Goal: Task Accomplishment & Management: Complete application form

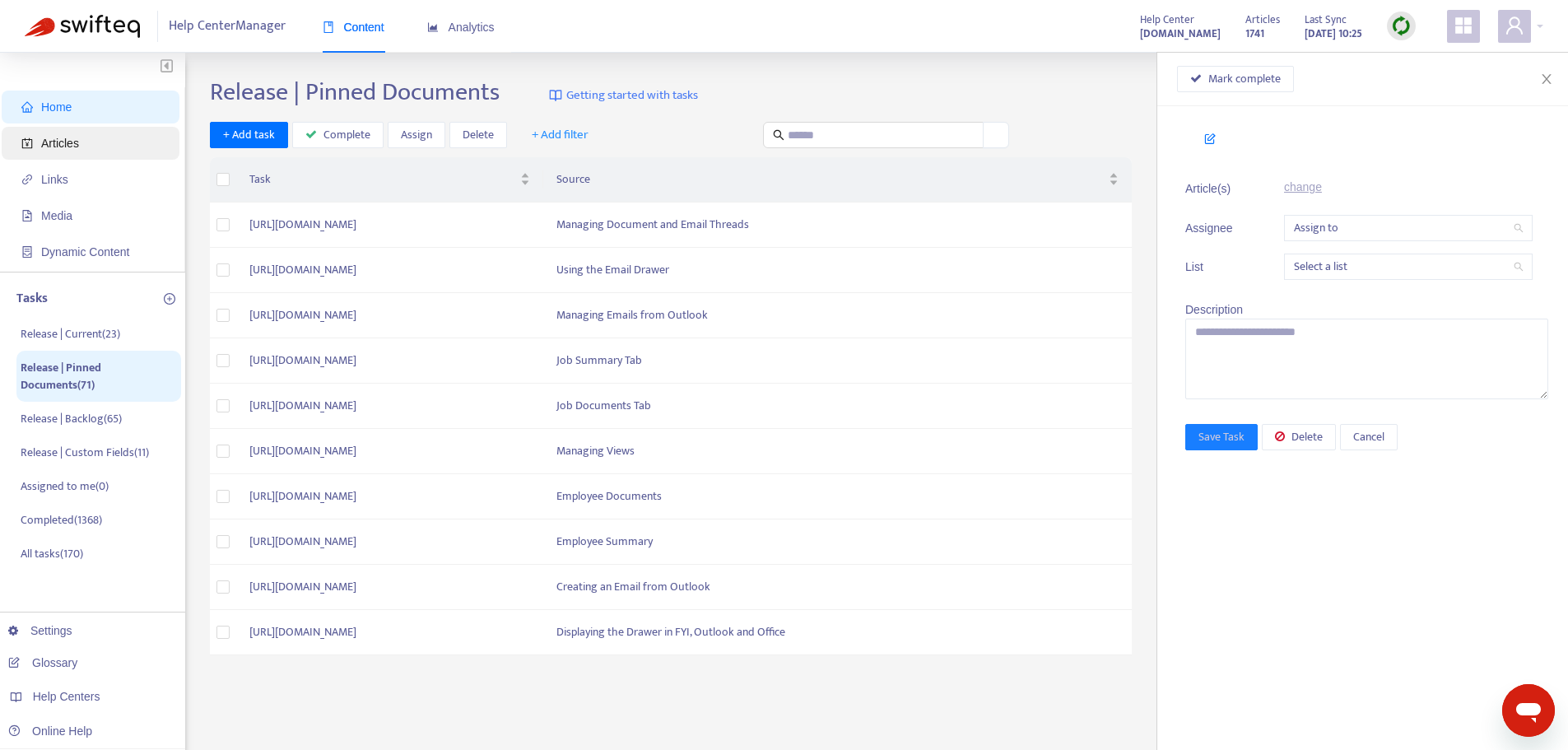
click at [66, 144] on span "Articles" at bounding box center [60, 143] width 38 height 13
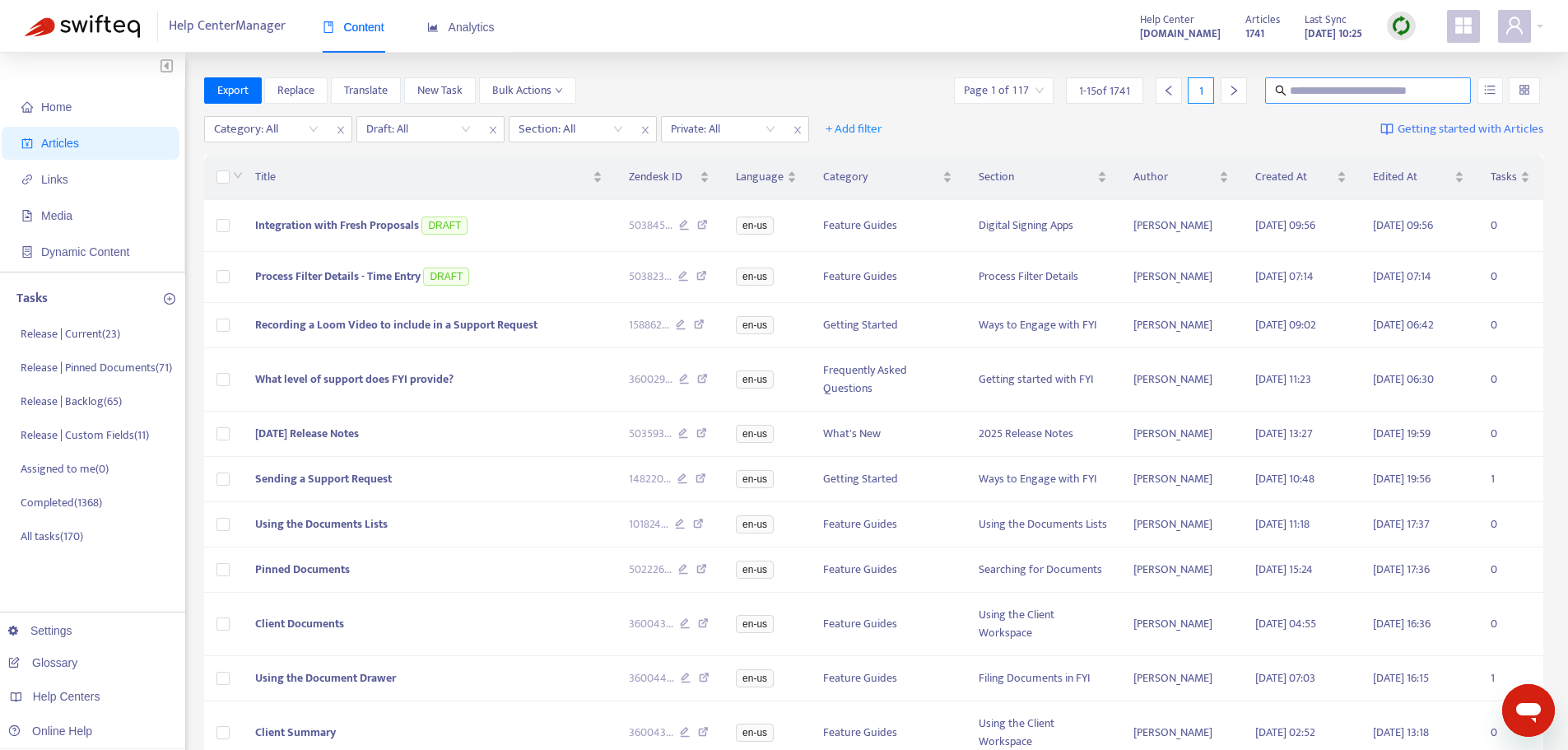
click at [1331, 89] on input "text" at bounding box center [1369, 90] width 158 height 18
type input "**********"
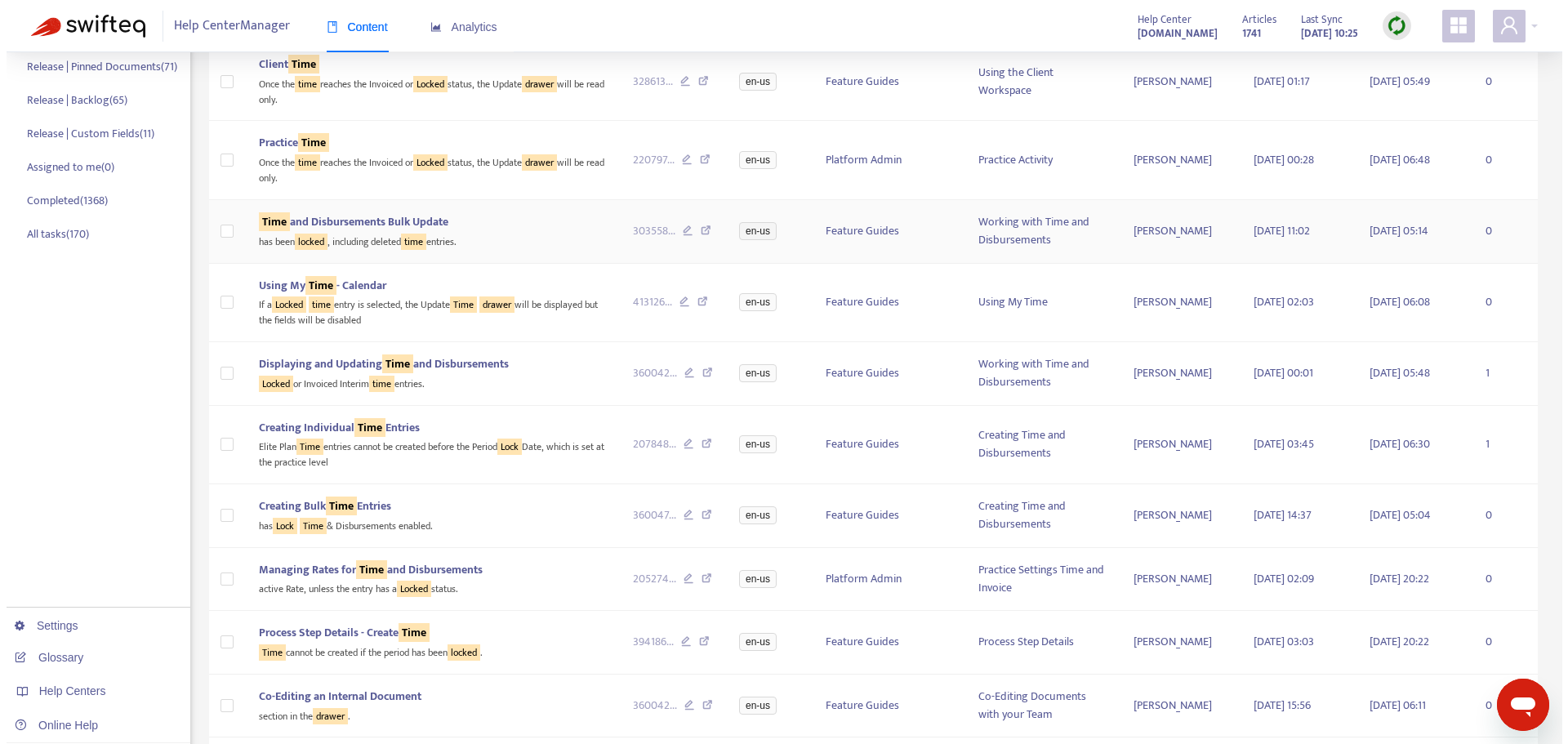
scroll to position [327, 0]
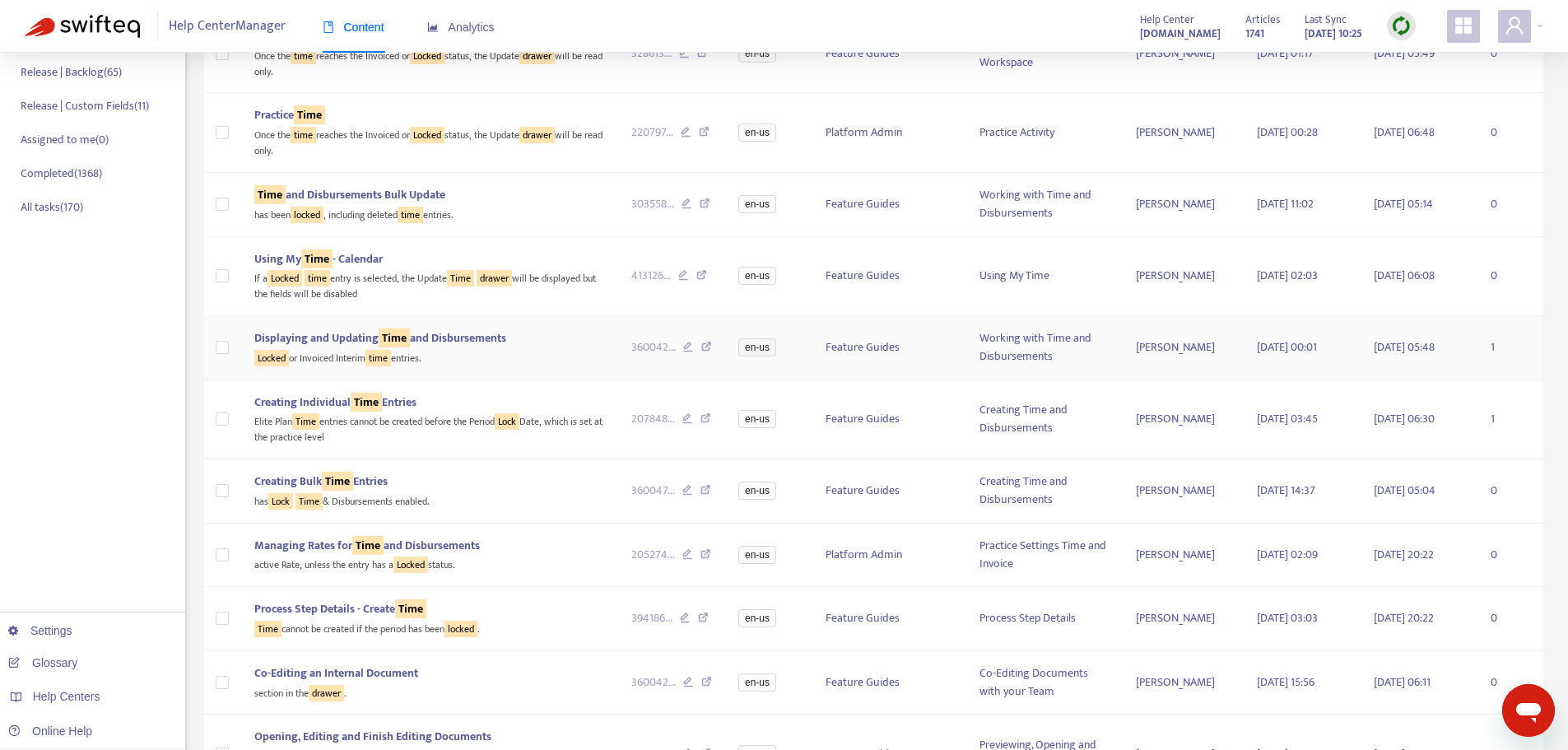
click at [536, 352] on div "Locked or Invoiced Interim time entries." at bounding box center [429, 357] width 351 height 19
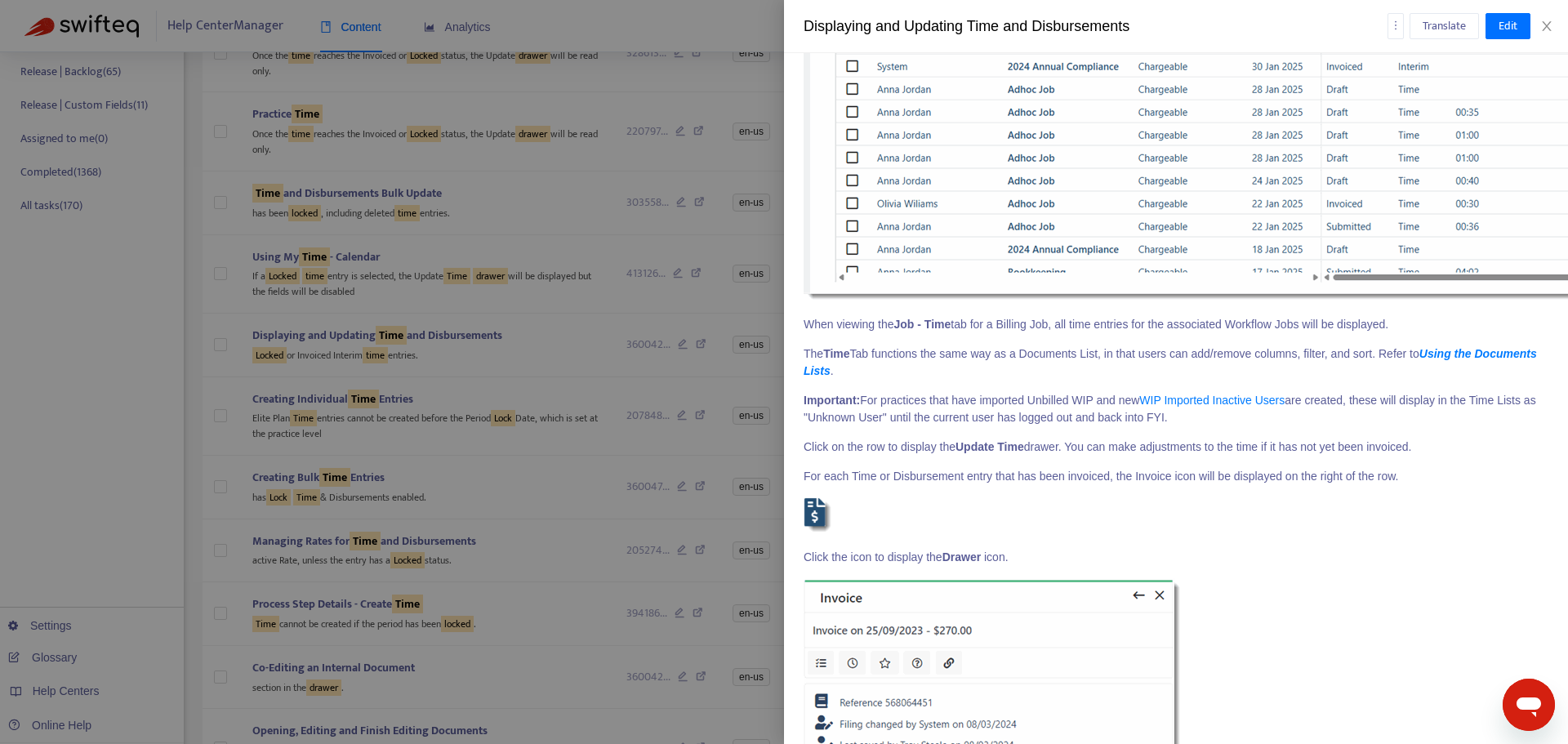
scroll to position [4003, 0]
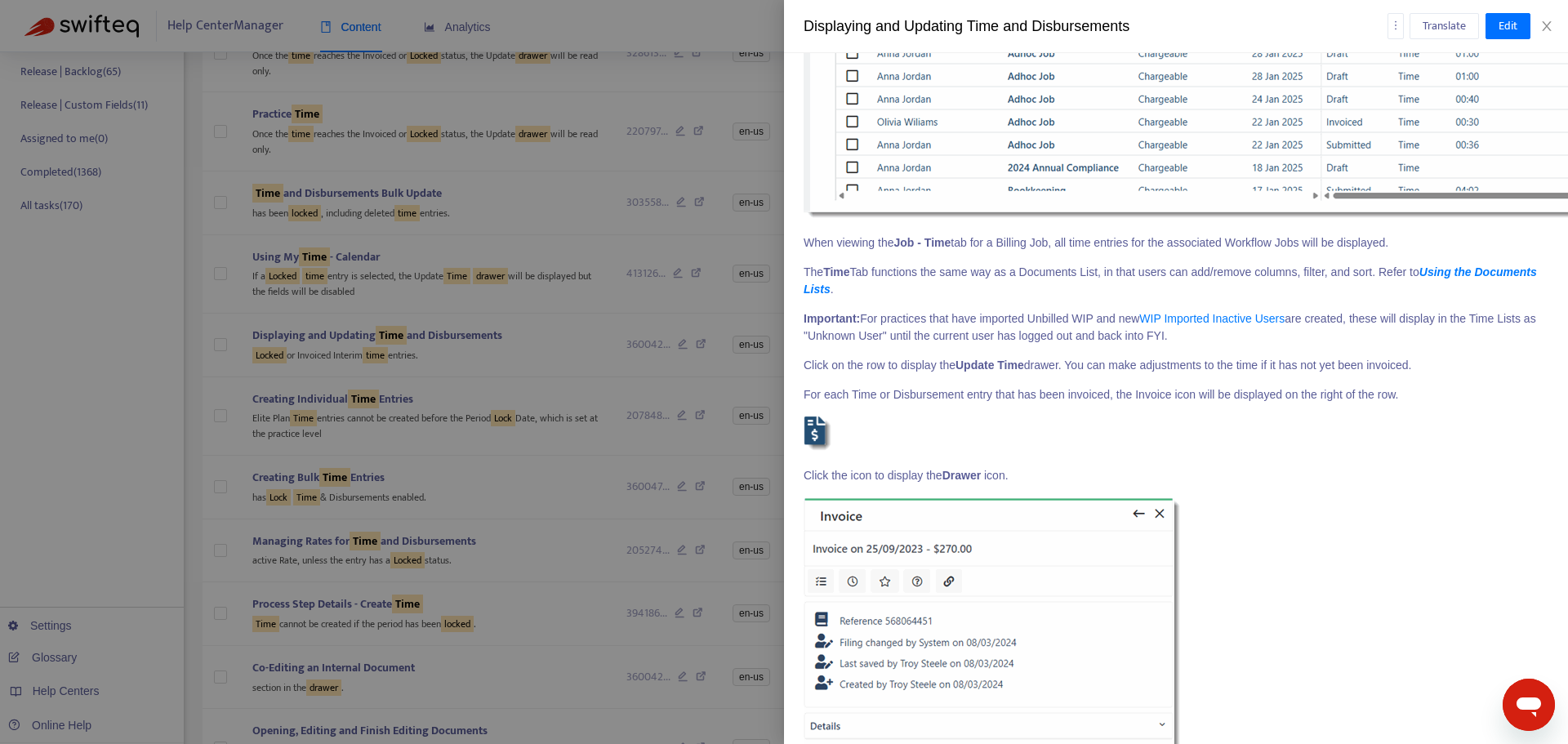
click at [996, 331] on p "Important: For practices that have imported Unbilled WIP and new WIP Imported I…" at bounding box center [1176, 327] width 745 height 34
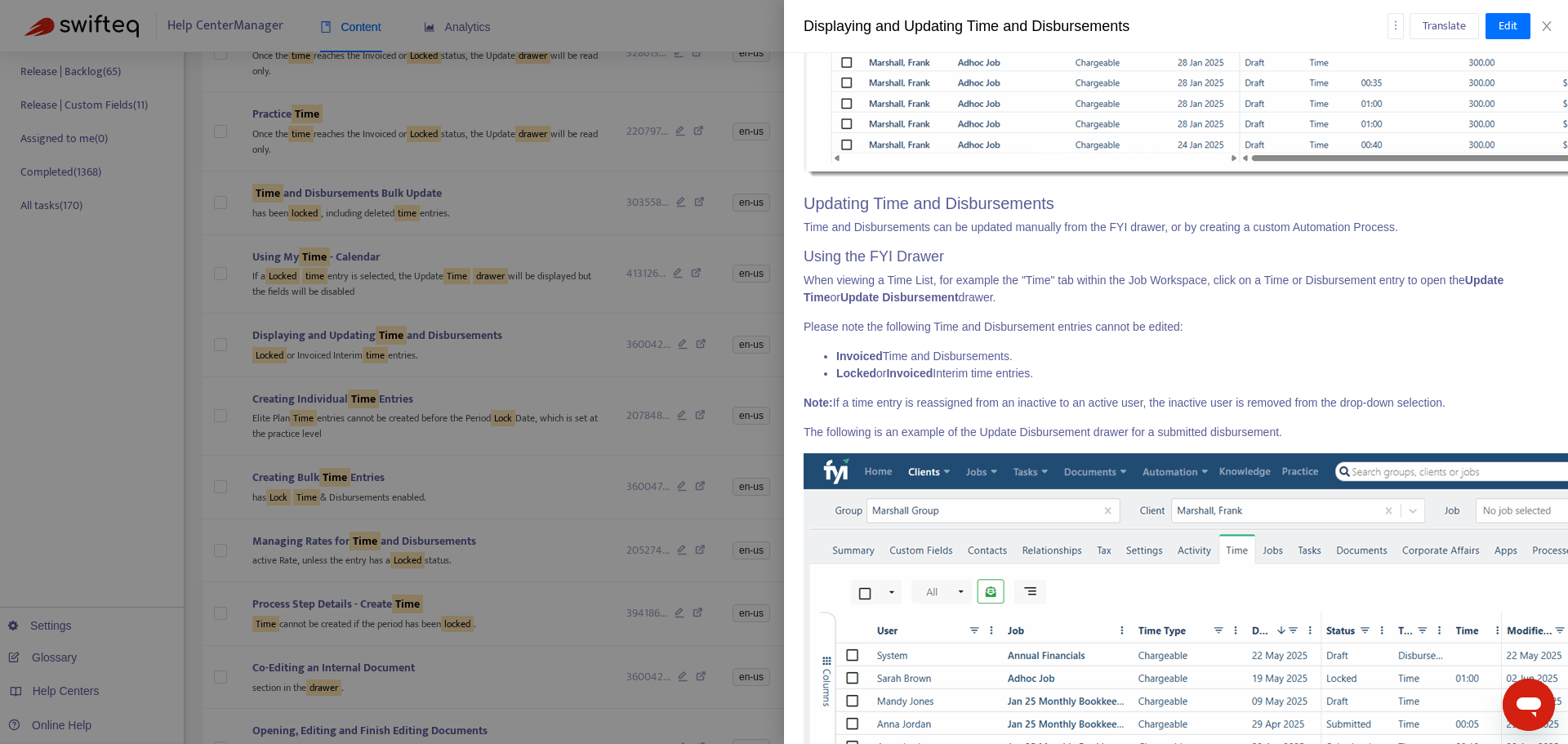
drag, startPoint x: 801, startPoint y: 343, endPoint x: 1103, endPoint y: 386, distance: 305.0
click at [1103, 386] on div "Feature Guides > Working with Time and Disbursements Last edited at [DATE] 15:4…" at bounding box center [1176, 398] width 784 height 691
copy div "Please note the following Time and Disbursement entries cannot be edited: Invoi…"
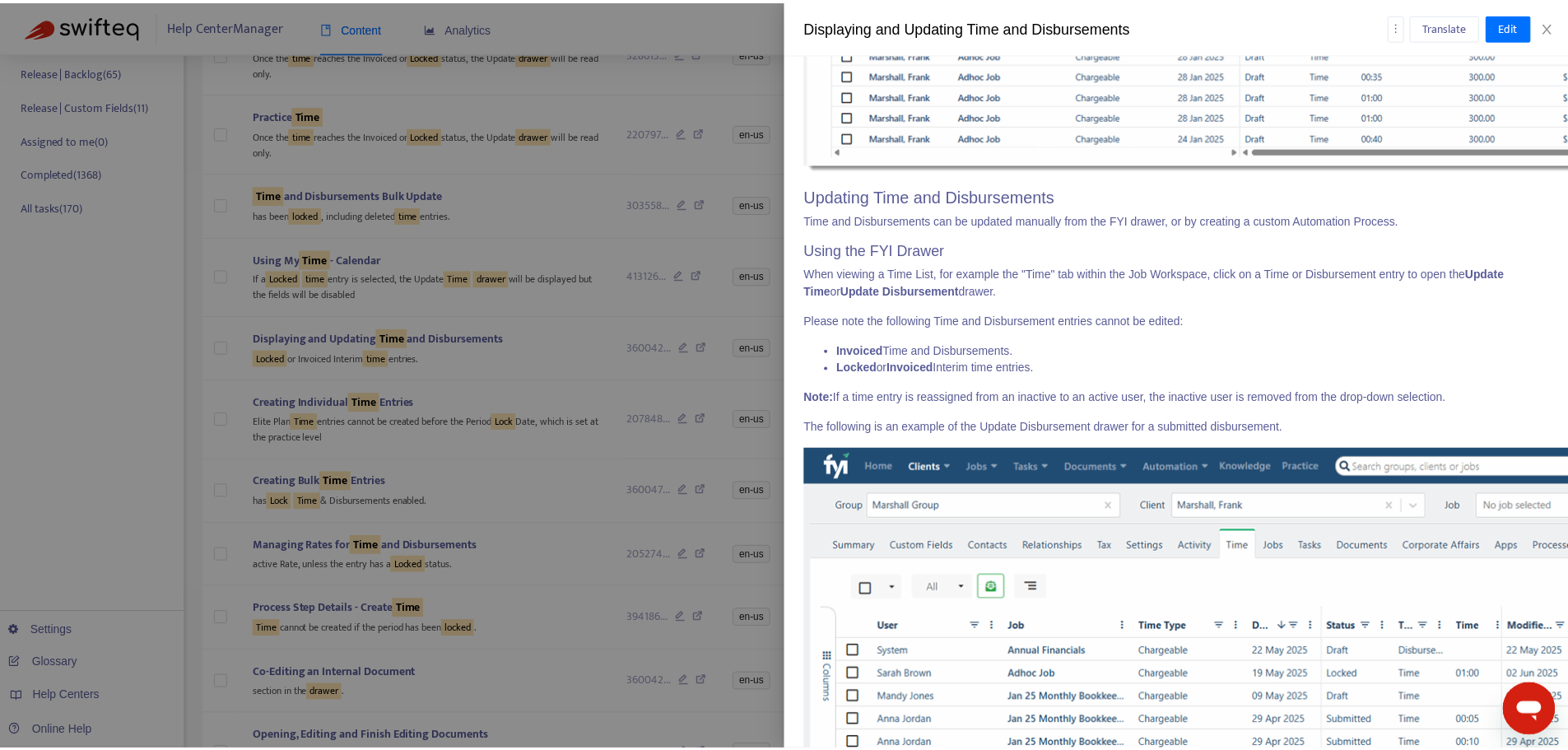
scroll to position [6442, 0]
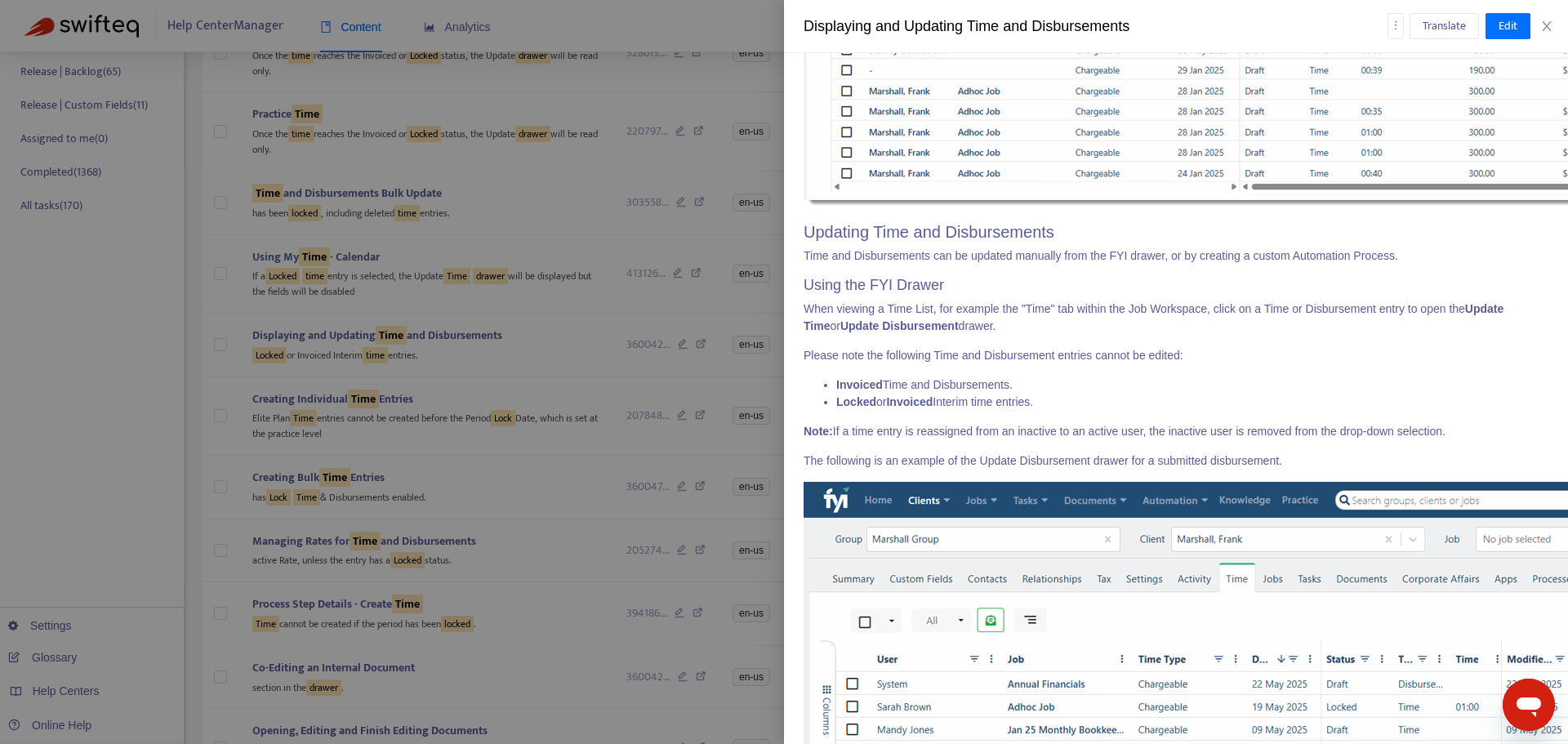
click at [1147, 394] on li "Invoiced Time and Disbursements." at bounding box center [1193, 385] width 712 height 18
click at [556, 367] on div at bounding box center [784, 372] width 1568 height 744
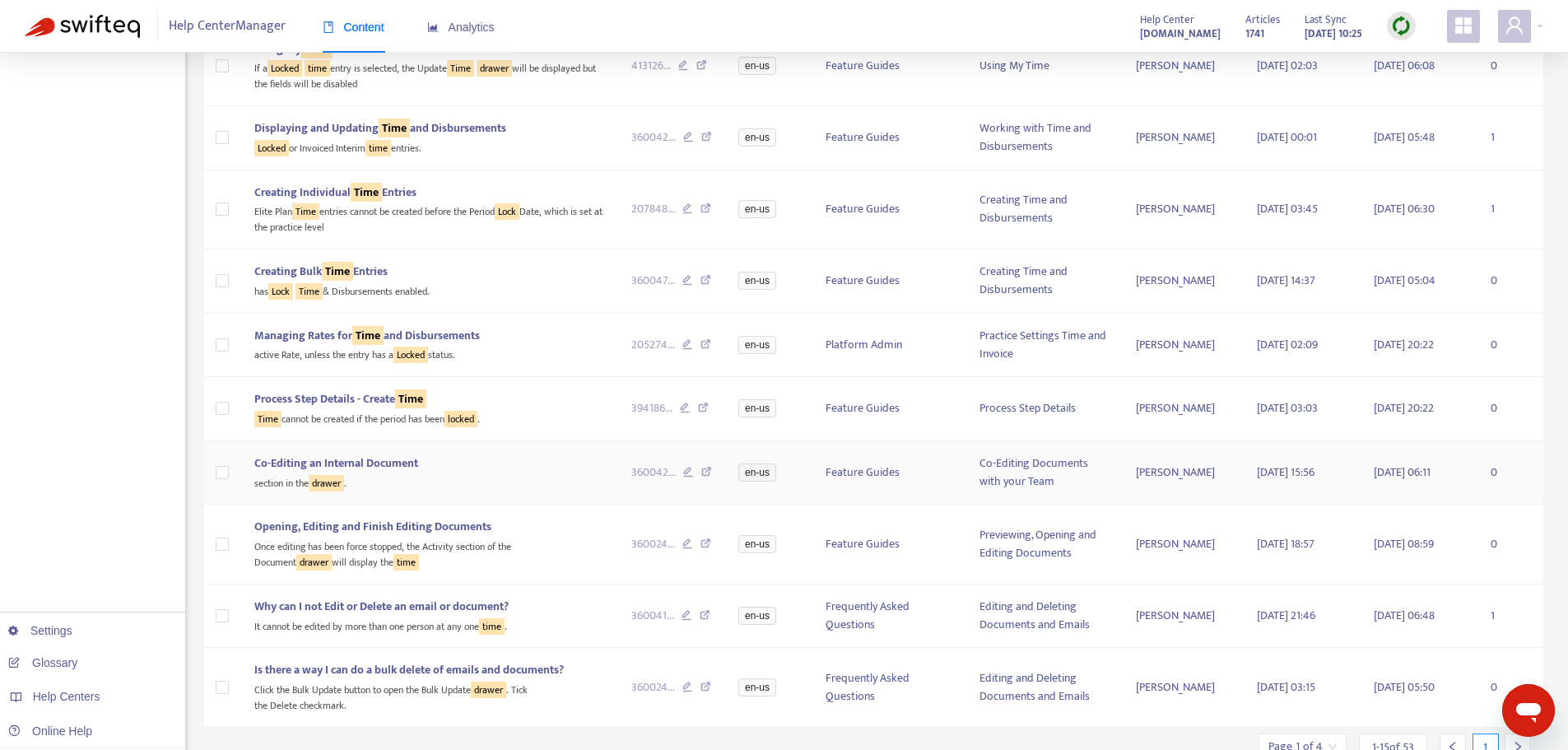
scroll to position [444, 0]
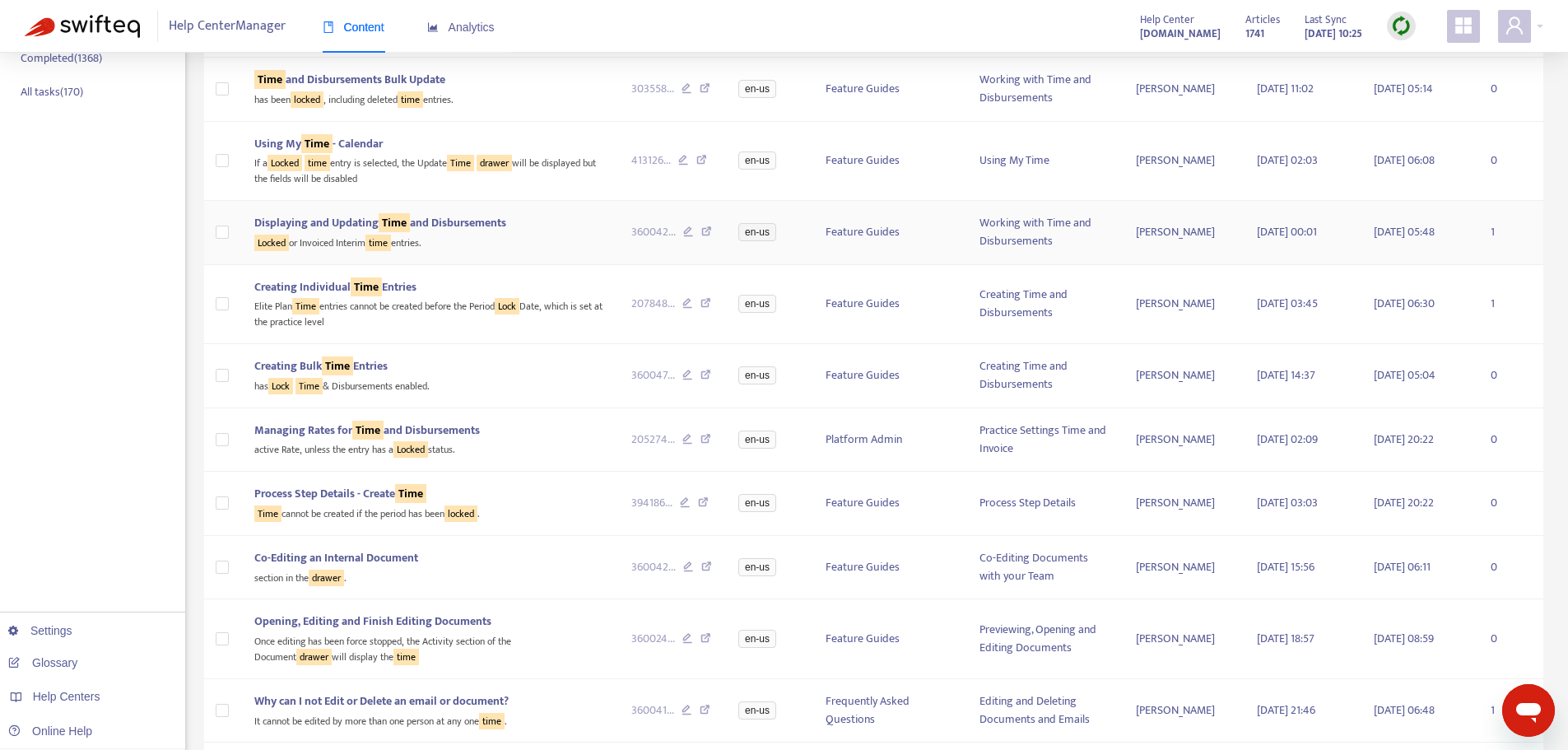
click at [496, 238] on div "Locked or Invoiced Interim time entries." at bounding box center [429, 241] width 351 height 19
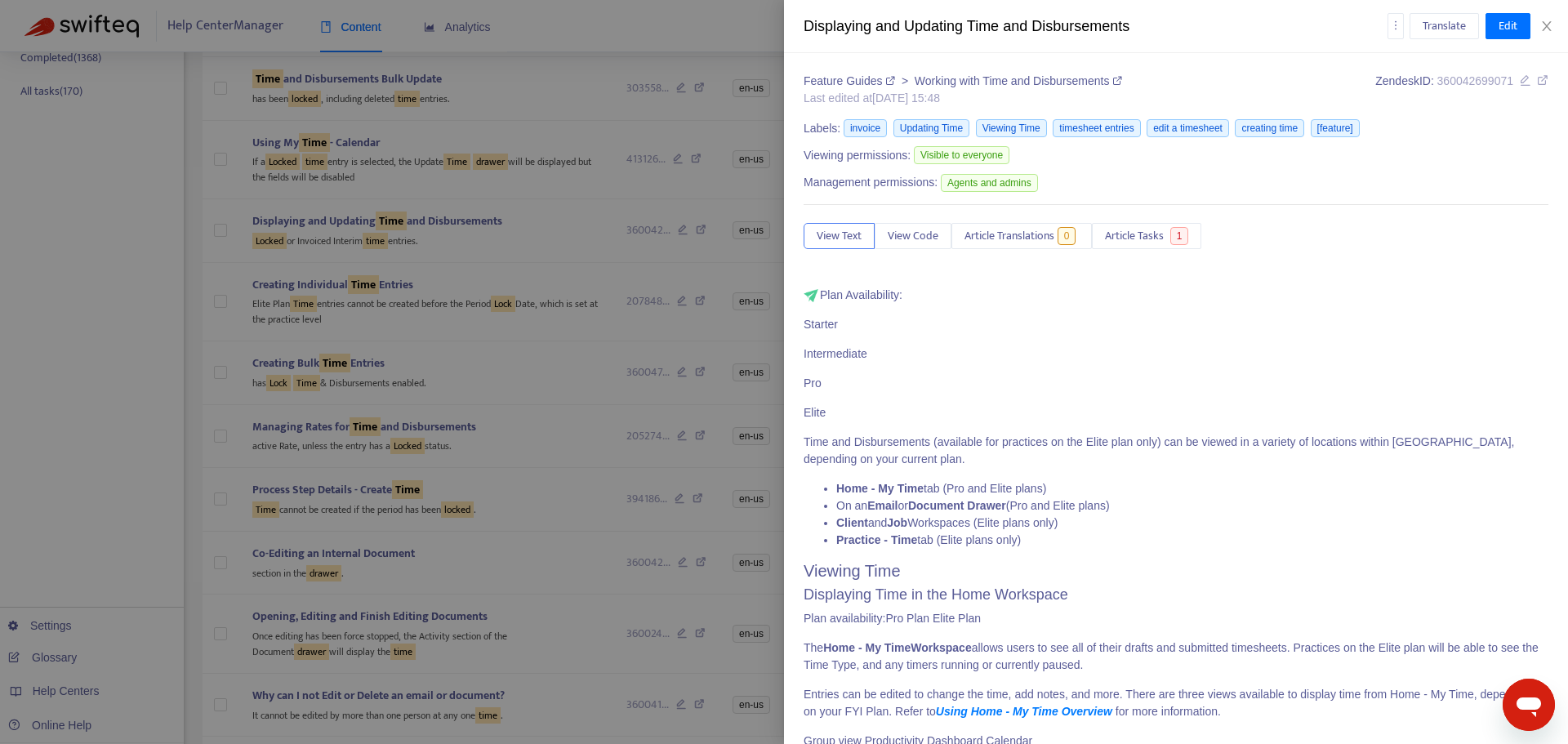
click at [1538, 81] on icon at bounding box center [1544, 80] width 12 height 12
click at [108, 209] on div at bounding box center [784, 372] width 1568 height 744
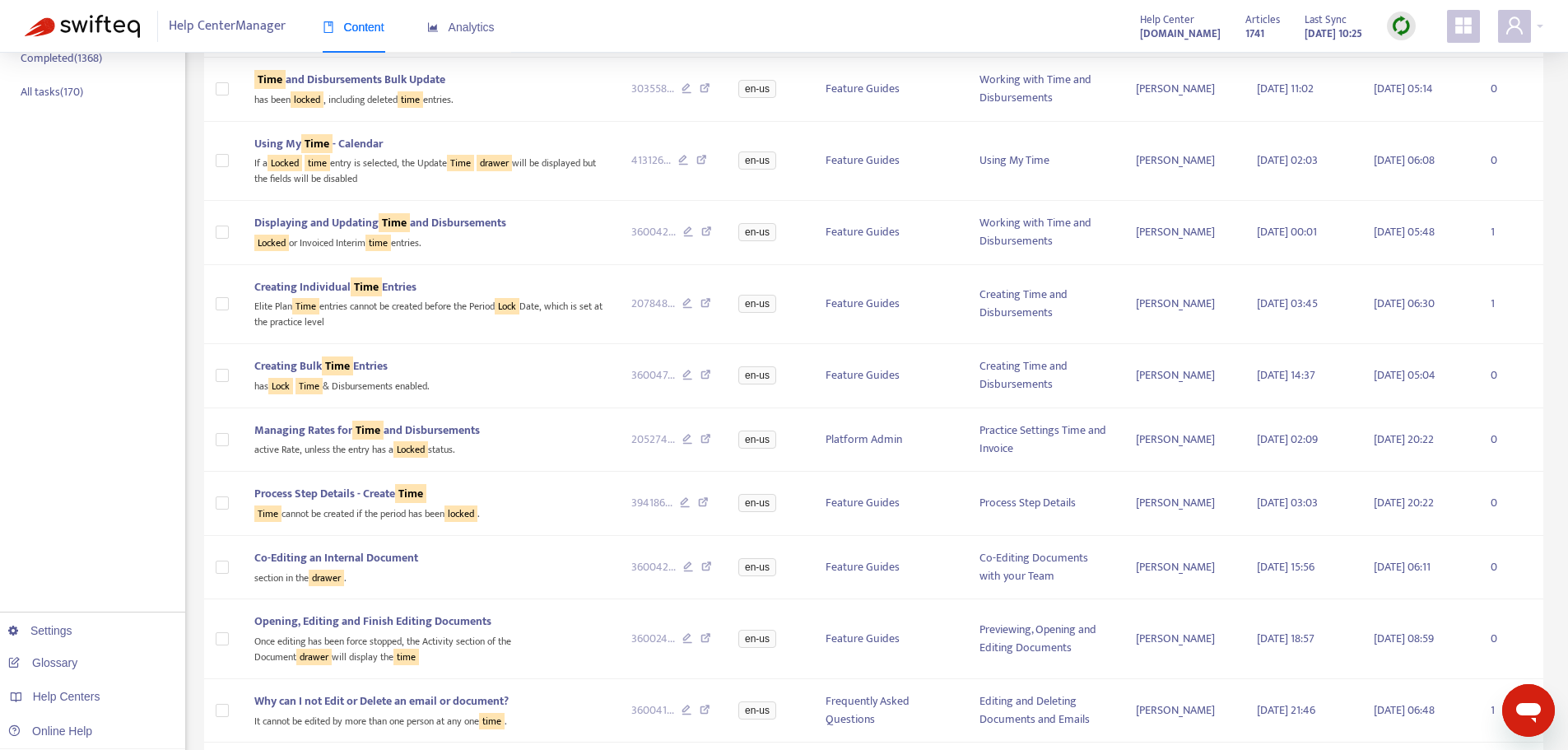
scroll to position [0, 0]
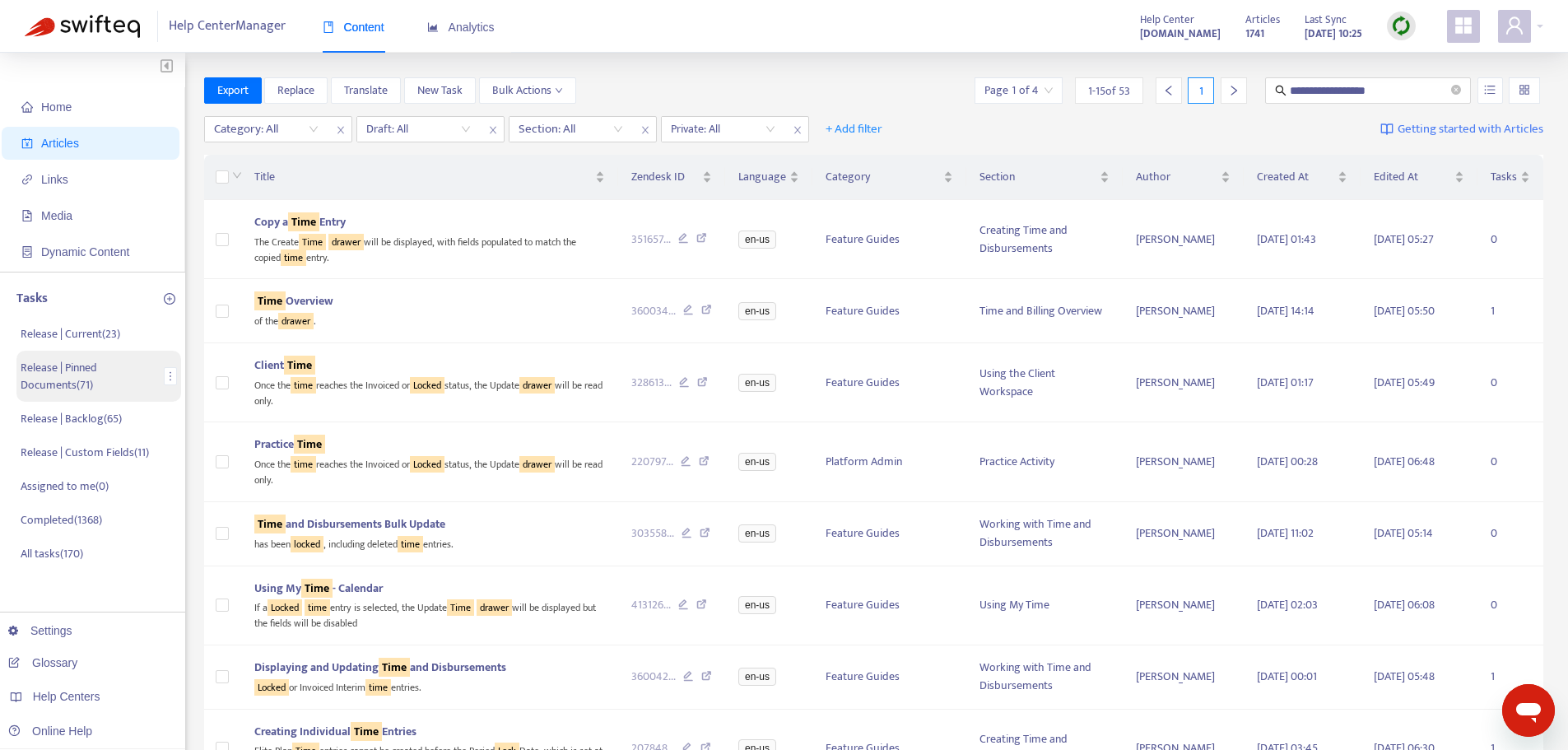
click at [83, 375] on p "Release | Pinned Documents ( 71 )" at bounding box center [89, 375] width 138 height 34
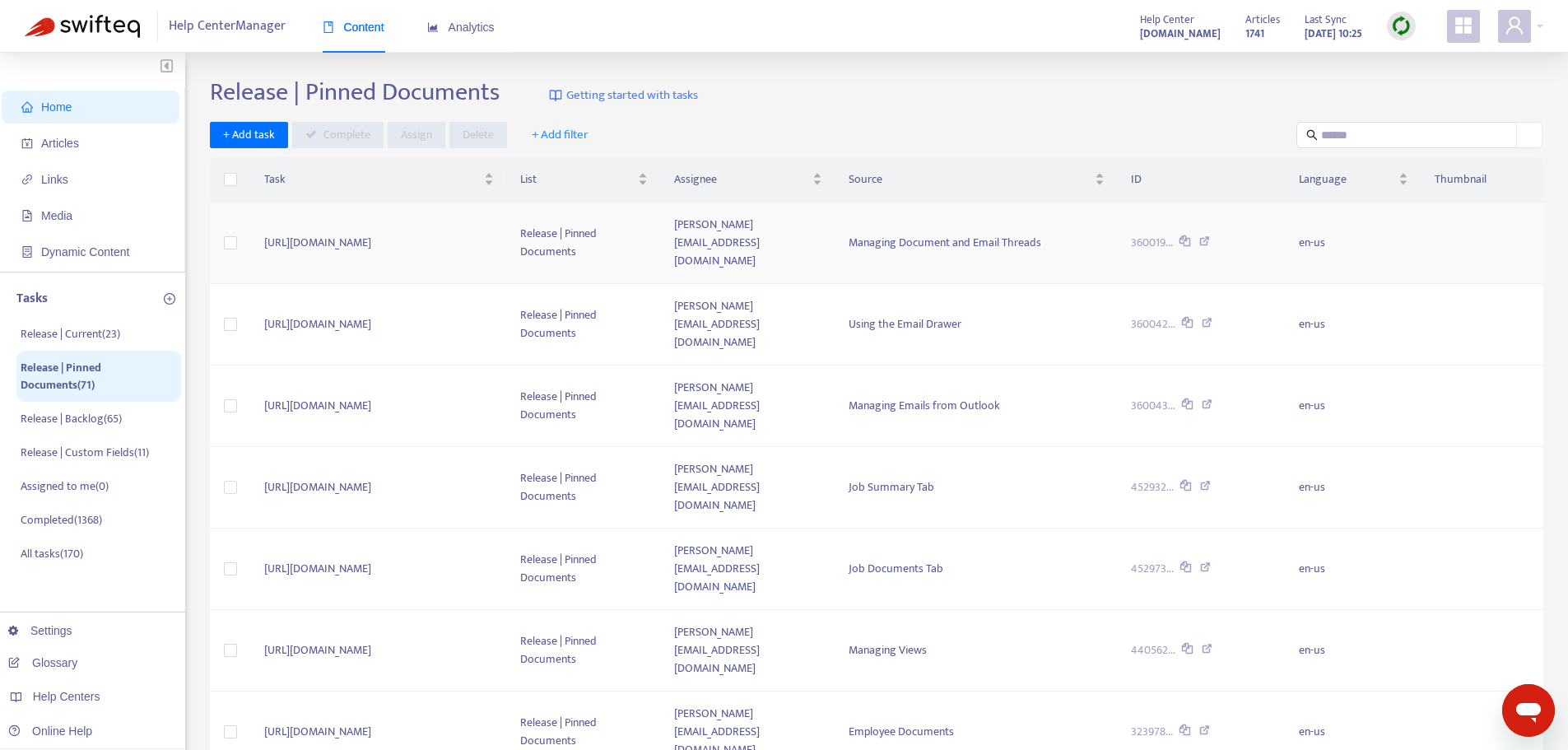
click at [1075, 247] on td "Managing Document and Email Threads" at bounding box center [976, 243] width 282 height 82
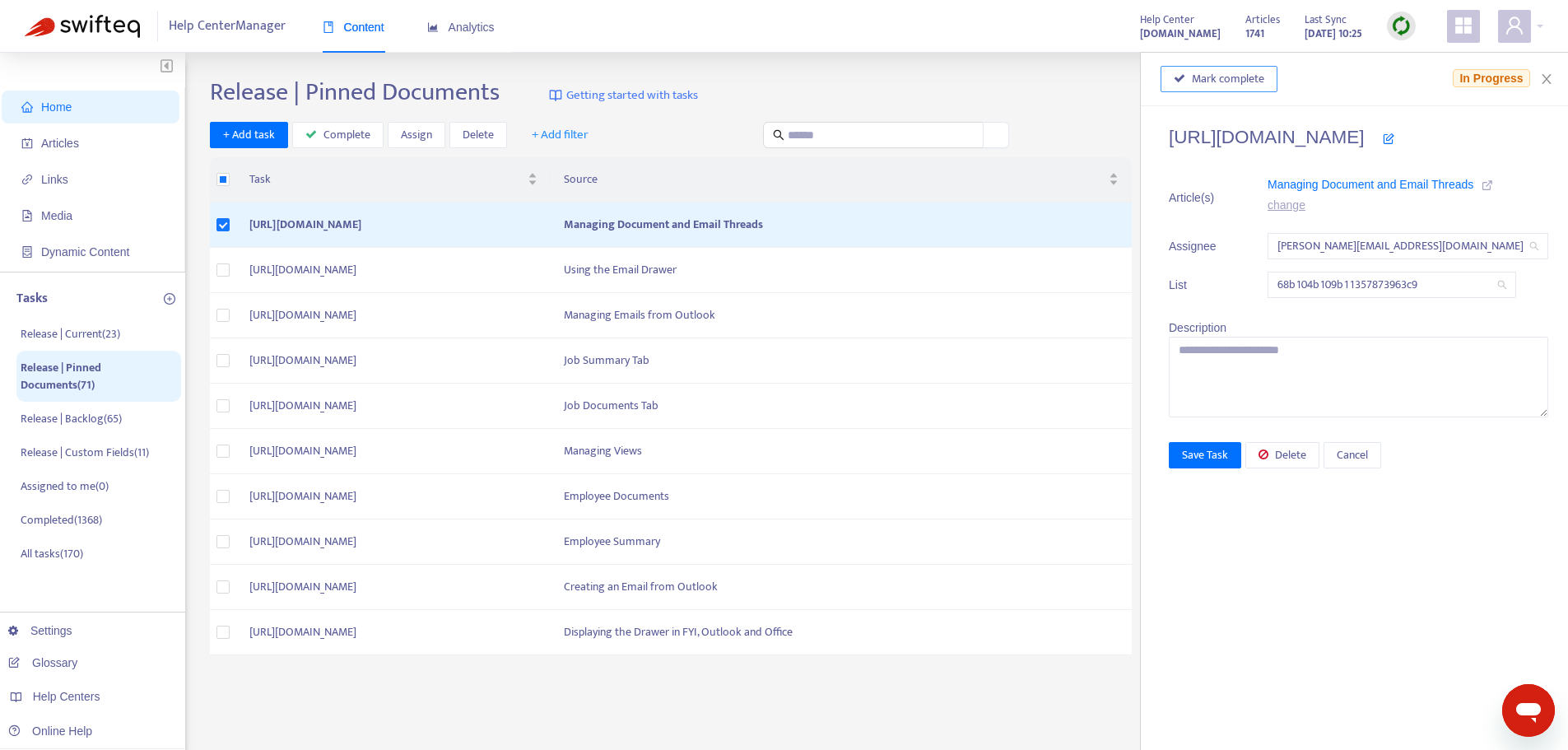
click at [1202, 84] on span "Mark complete" at bounding box center [1228, 79] width 73 height 18
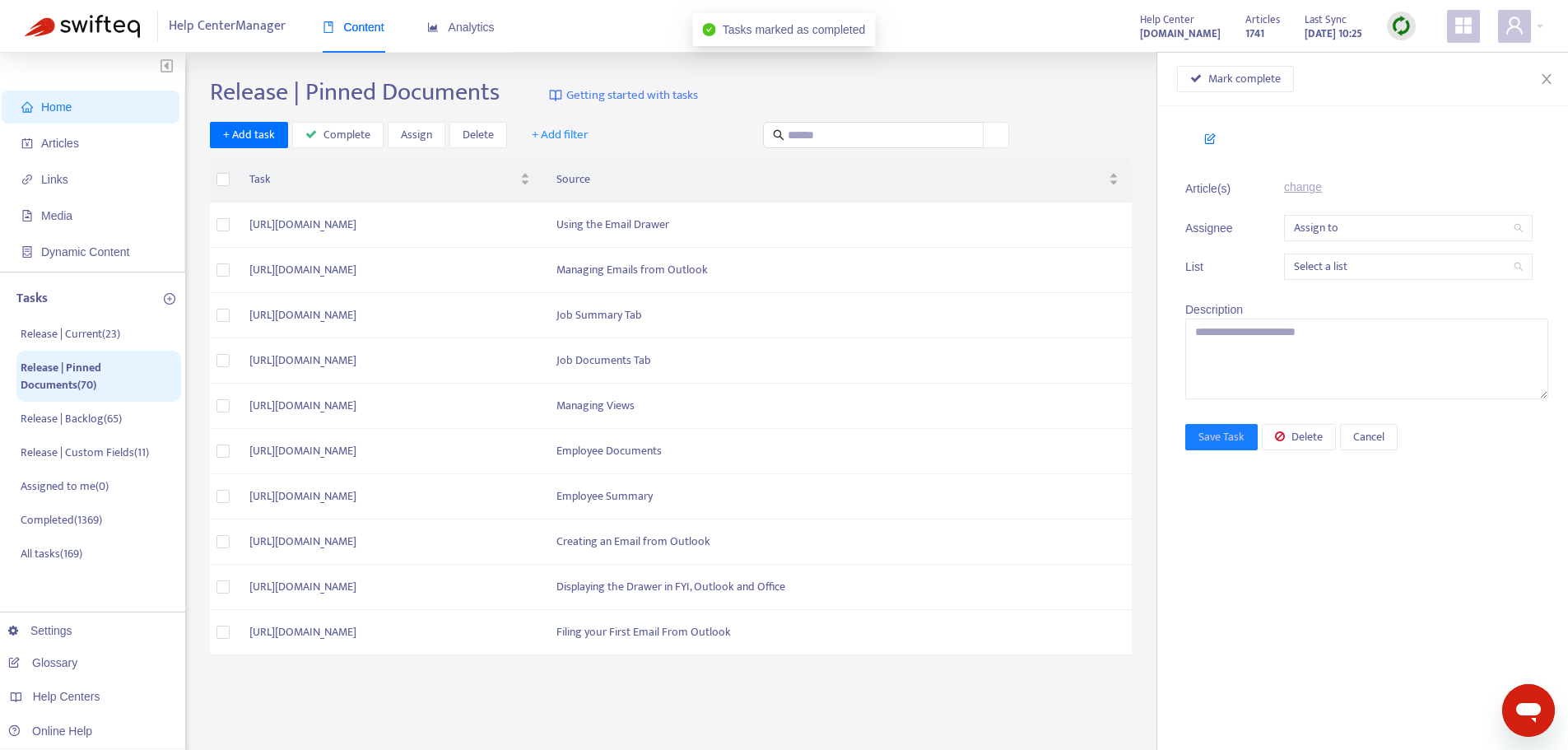
click at [975, 84] on div "Release | Pinned Documents Getting started with tasks" at bounding box center [876, 95] width 1333 height 36
